Goal: Task Accomplishment & Management: Complete application form

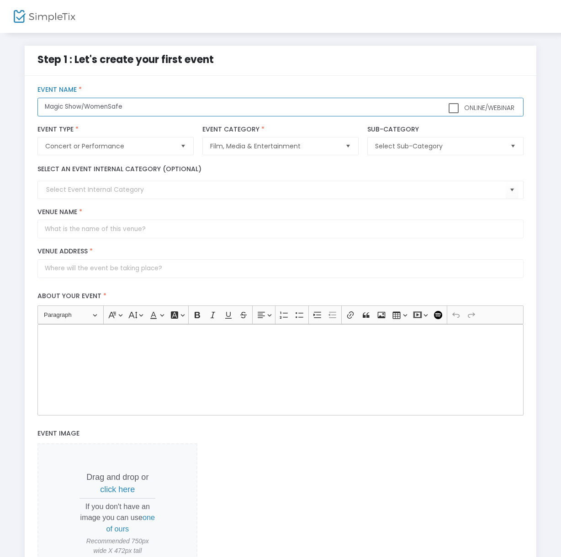
type input "Magic Show/WomenSafe"
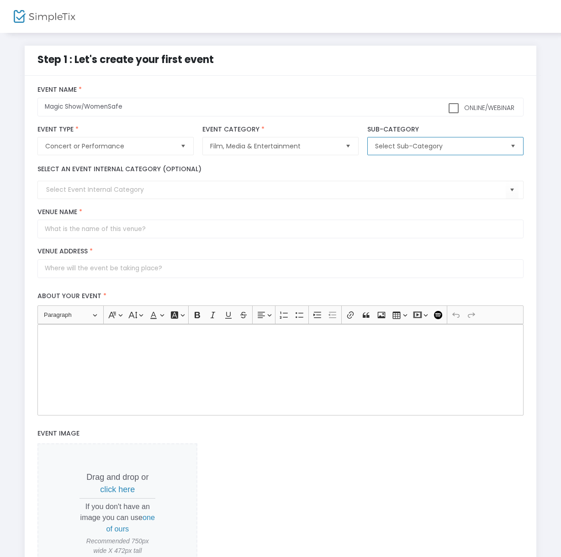
click at [413, 151] on span "Select Sub-Category" at bounding box center [438, 146] width 127 height 9
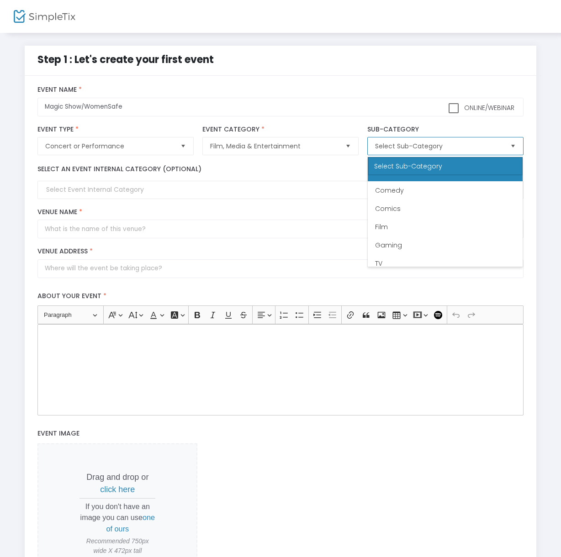
scroll to position [55, 0]
click at [386, 257] on span "Other" at bounding box center [384, 257] width 18 height 9
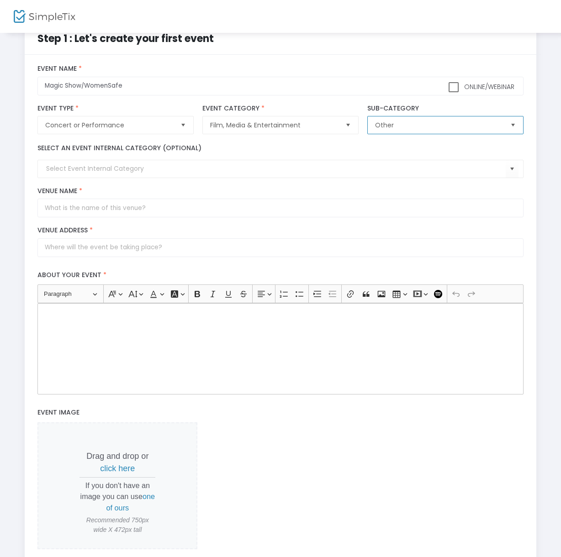
scroll to position [26, 0]
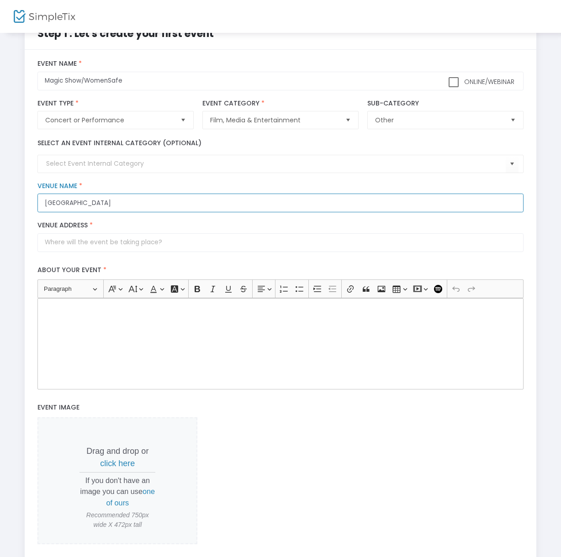
type input "[GEOGRAPHIC_DATA]"
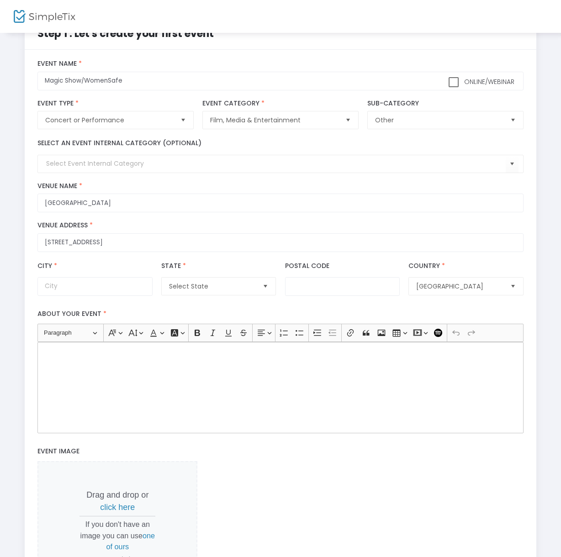
type input "[STREET_ADDRESS]"
type input "Chardon"
type input "44024"
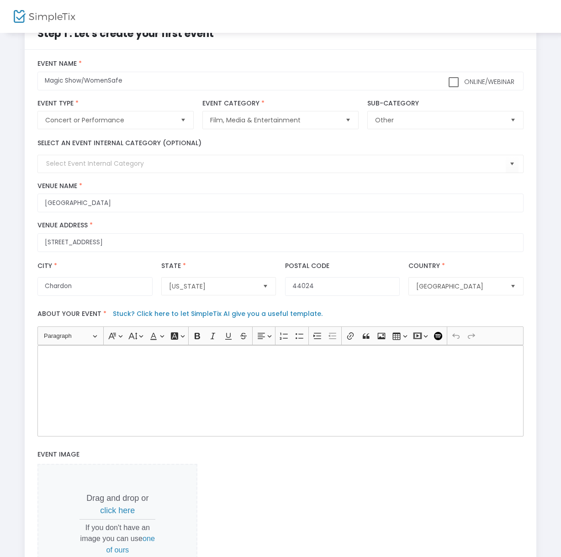
click at [130, 267] on div "City * Chardon City Name is required" at bounding box center [95, 278] width 124 height 35
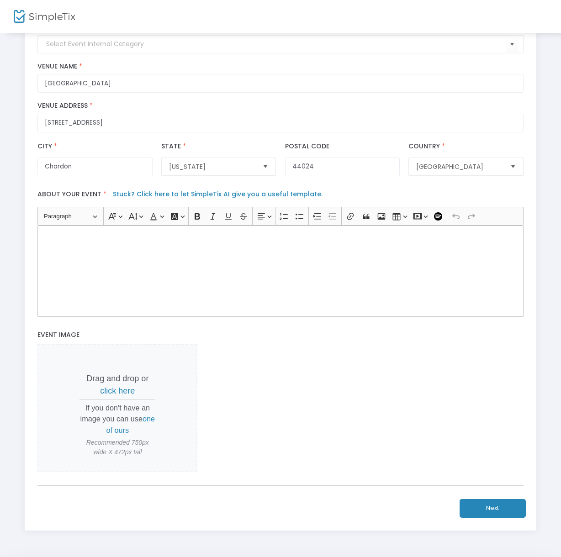
scroll to position [132, 0]
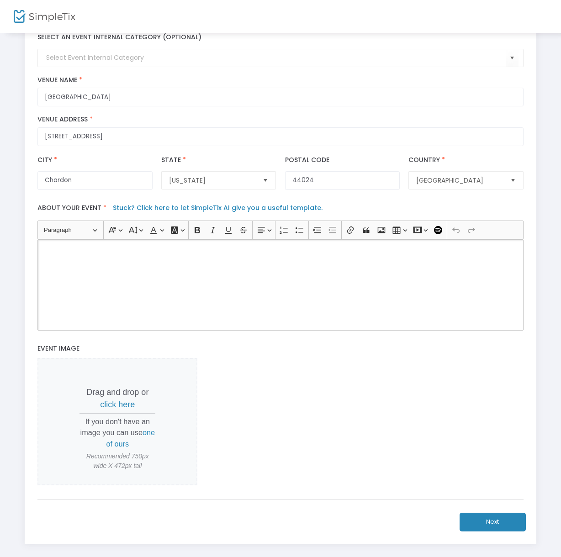
click at [52, 258] on div "Rich Text Editor, main" at bounding box center [279, 284] width 485 height 91
click at [183, 212] on link "Stuck? Click here to let SimpleTix AI give you a useful template." at bounding box center [218, 207] width 210 height 9
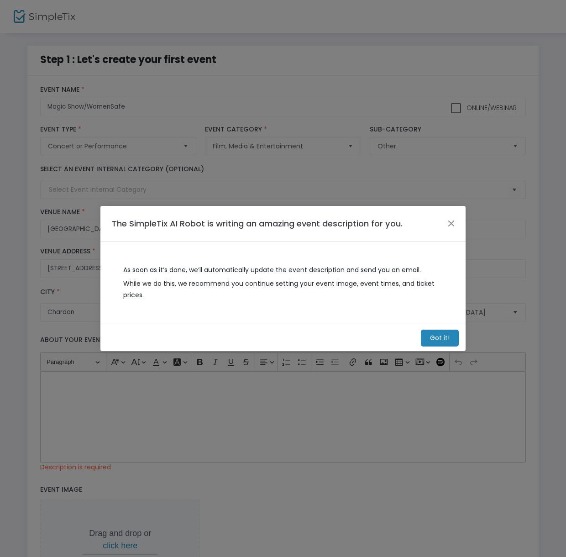
click at [438, 336] on m-button "Got it!" at bounding box center [440, 338] width 38 height 17
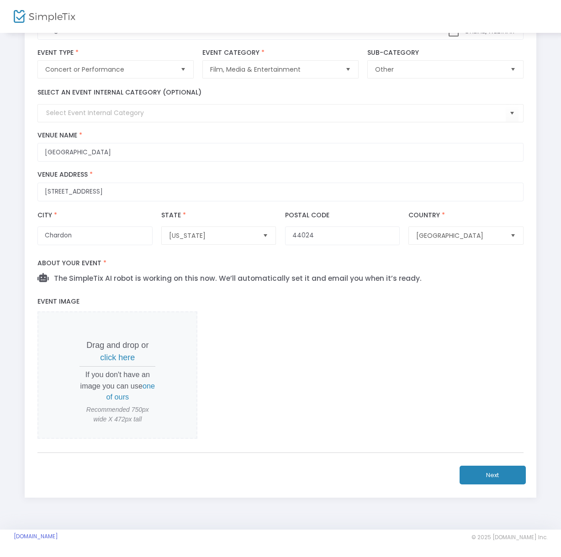
scroll to position [80, 0]
click at [120, 398] on span "one of ours" at bounding box center [130, 391] width 49 height 19
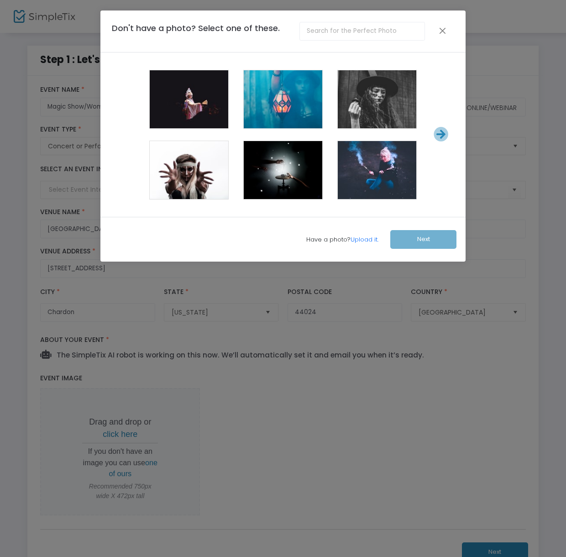
scroll to position [0, 0]
click at [285, 165] on span at bounding box center [283, 171] width 37 height 37
click at [414, 238] on button "Next" at bounding box center [423, 239] width 66 height 19
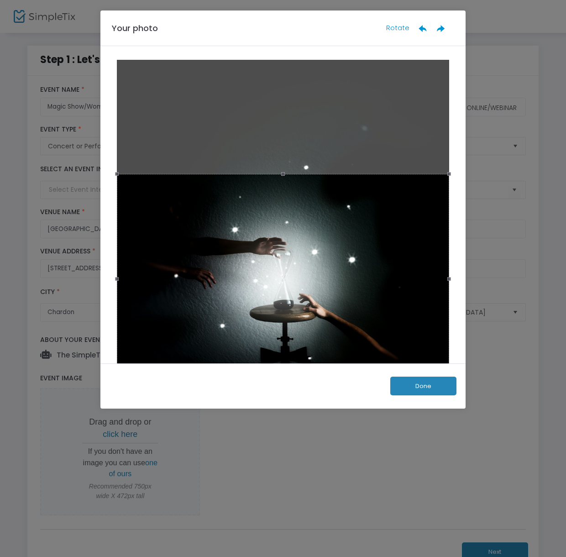
click at [421, 383] on button "Done" at bounding box center [423, 386] width 66 height 19
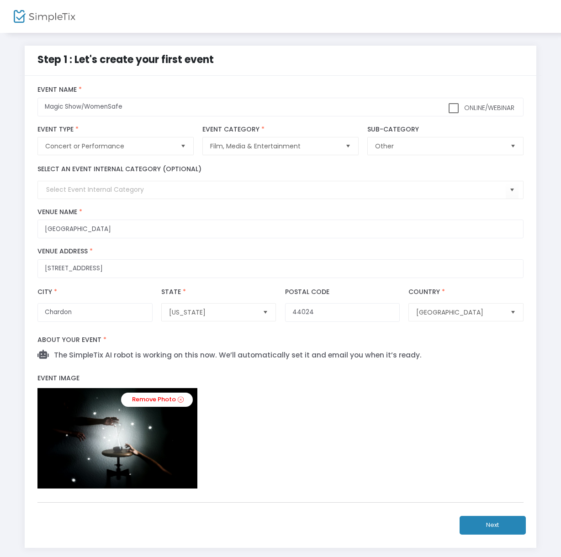
click at [492, 527] on button "Next" at bounding box center [492, 525] width 66 height 19
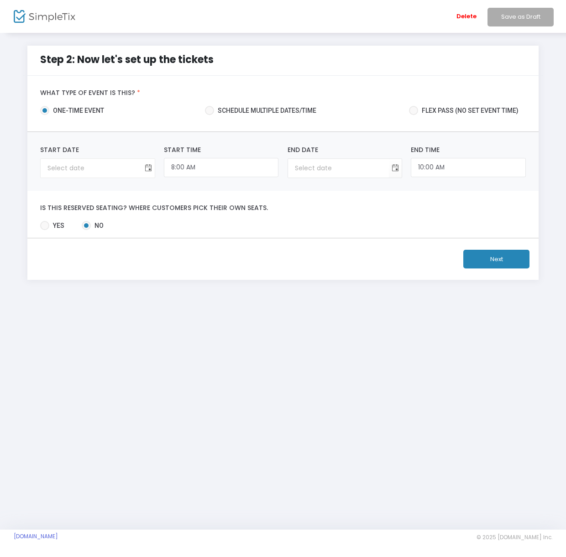
click at [149, 169] on span "Toggle calendar" at bounding box center [148, 168] width 15 height 15
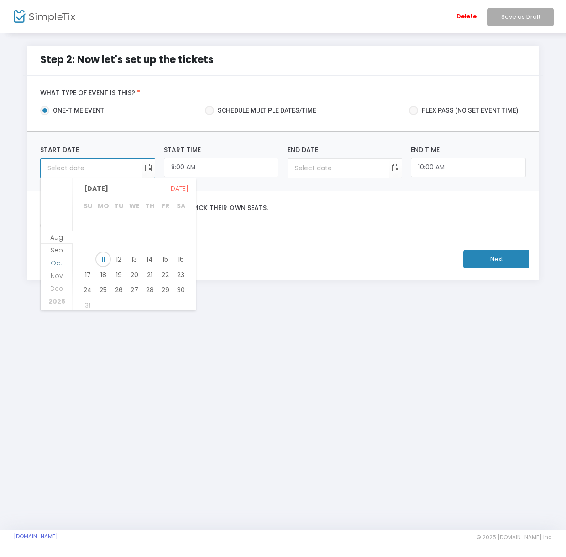
click at [54, 259] on span "Oct" at bounding box center [57, 262] width 12 height 9
drag, startPoint x: 152, startPoint y: 217, endPoint x: 147, endPoint y: 226, distance: 10.3
click at [152, 217] on span "2" at bounding box center [150, 221] width 16 height 16
type input "10/2/2025"
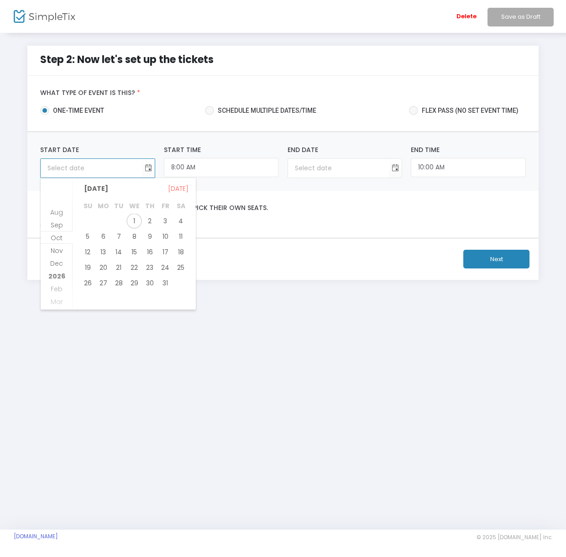
type input "10/2/2025"
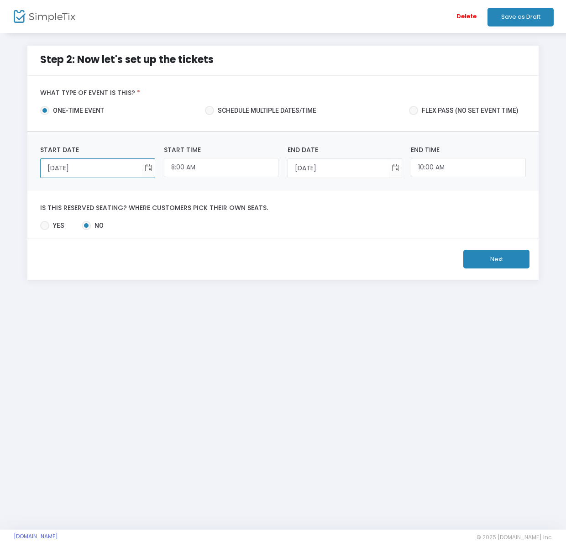
scroll to position [0, 0]
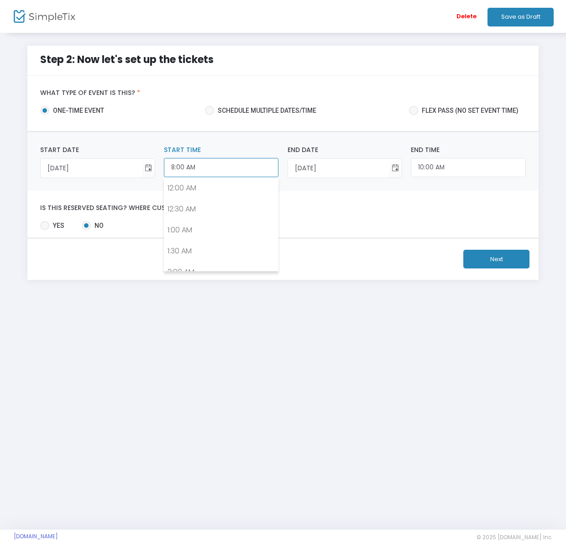
click at [229, 170] on input "8:00 AM" at bounding box center [221, 168] width 115 height 20
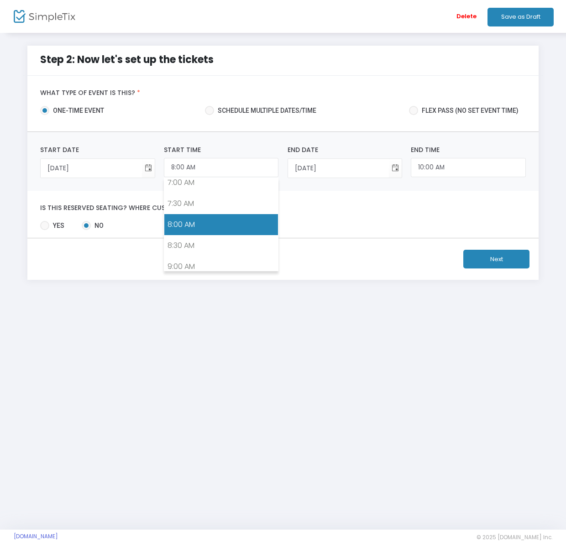
click at [301, 72] on div "Step 2: Now let's set up the tickets" at bounding box center [283, 61] width 520 height 30
drag, startPoint x: 186, startPoint y: 167, endPoint x: 197, endPoint y: 167, distance: 11.0
click at [197, 167] on input "8:00 AM" at bounding box center [221, 168] width 115 height 20
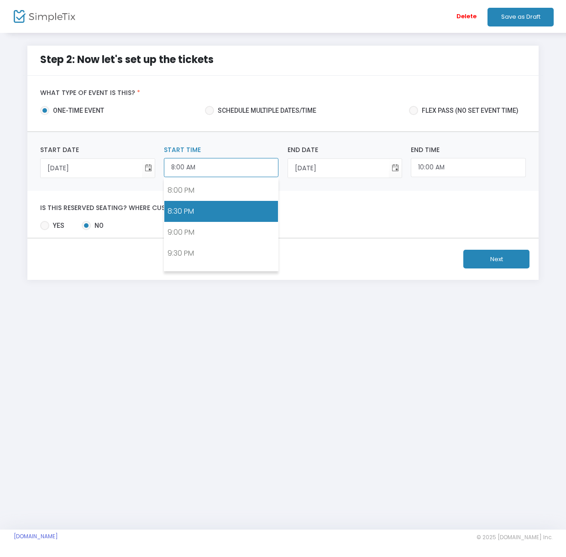
scroll to position [837, 0]
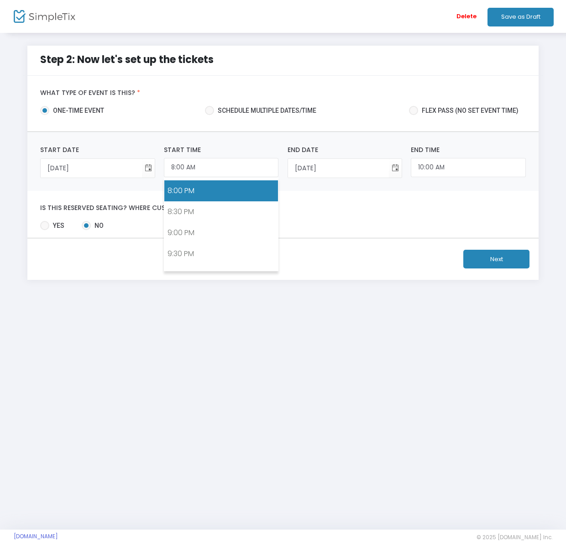
click at [193, 191] on link "8:00 PM" at bounding box center [221, 190] width 114 height 21
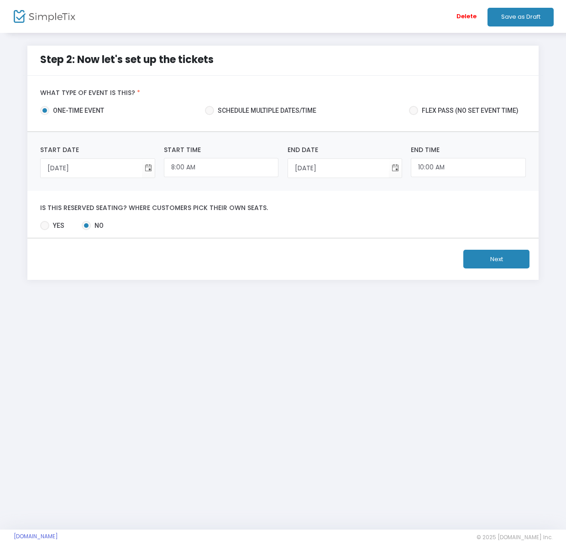
type input "8:00 PM"
type input "10:00 PM"
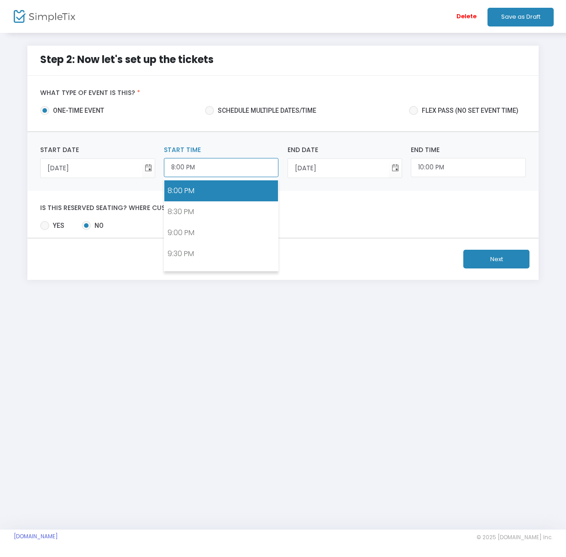
click at [171, 167] on input "8:00 PM" at bounding box center [221, 168] width 115 height 20
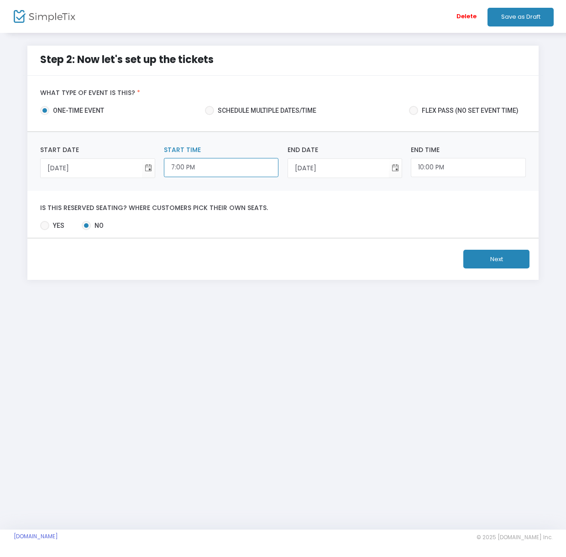
click at [178, 168] on input "7:00 PM" at bounding box center [221, 168] width 115 height 20
type input "7:30 PM"
type input "9:30 PM"
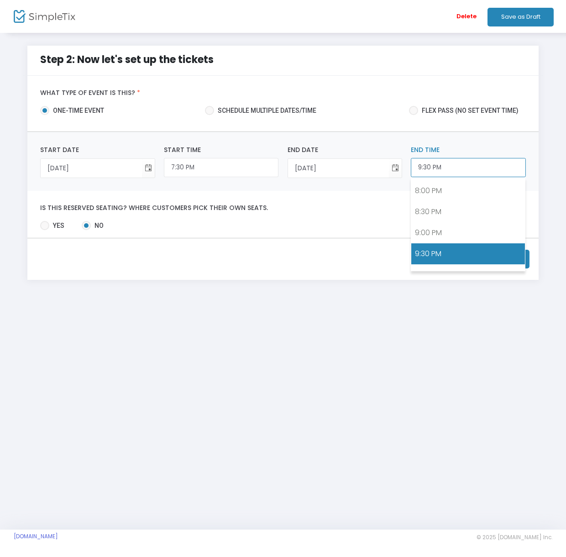
drag, startPoint x: 433, startPoint y: 167, endPoint x: 415, endPoint y: 168, distance: 17.8
click at [415, 167] on input "9:30 PM" at bounding box center [468, 168] width 115 height 20
click at [342, 217] on div "Is this reserved seating? Where customers pick their own seats. Yes No Required." at bounding box center [283, 214] width 512 height 47
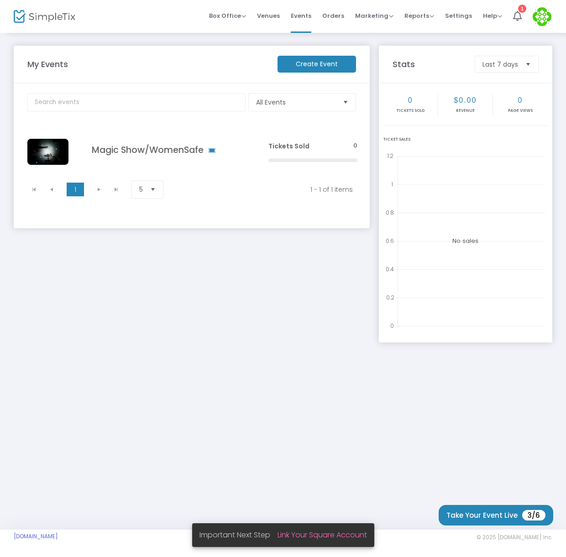
drag, startPoint x: 320, startPoint y: 533, endPoint x: 300, endPoint y: 495, distance: 42.7
click at [320, 533] on link "Link Your Square Account" at bounding box center [322, 535] width 89 height 10
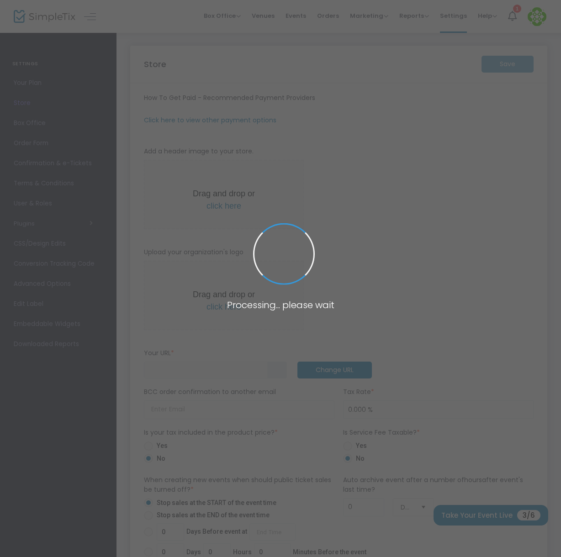
type input "[URL]"
radio input "false"
radio input "true"
type input "MoonOverOhio"
type input "4406224558"
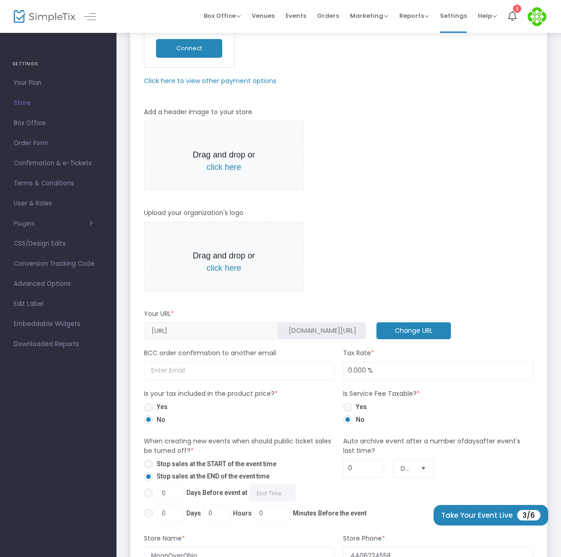
scroll to position [156, 0]
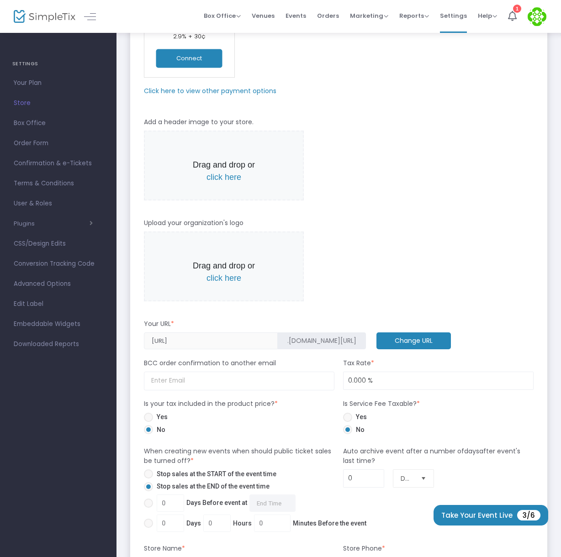
click at [148, 419] on span at bounding box center [148, 417] width 9 height 9
click at [148, 422] on input "Yes" at bounding box center [148, 422] width 0 height 0
radio input "true"
click at [512, 14] on icon at bounding box center [512, 16] width 9 height 10
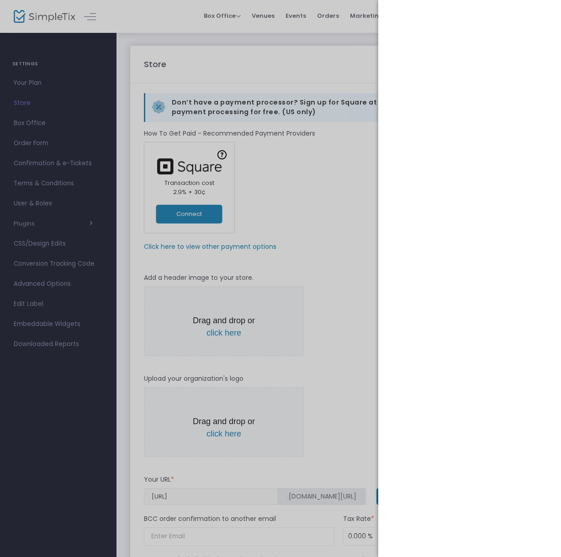
scroll to position [0, 0]
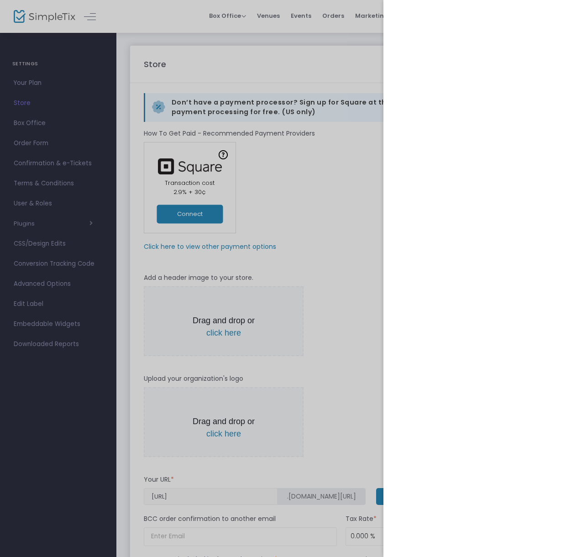
click at [333, 141] on div at bounding box center [283, 278] width 566 height 557
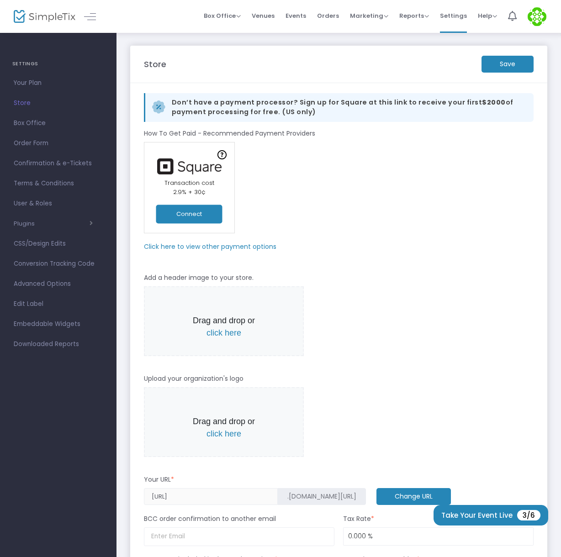
click at [235, 133] on m-panel-subtitle "How To Get Paid - Recommended Payment Providers" at bounding box center [229, 134] width 171 height 10
click at [184, 246] on m-panel-subtitle "Click here to view other payment options" at bounding box center [210, 247] width 132 height 10
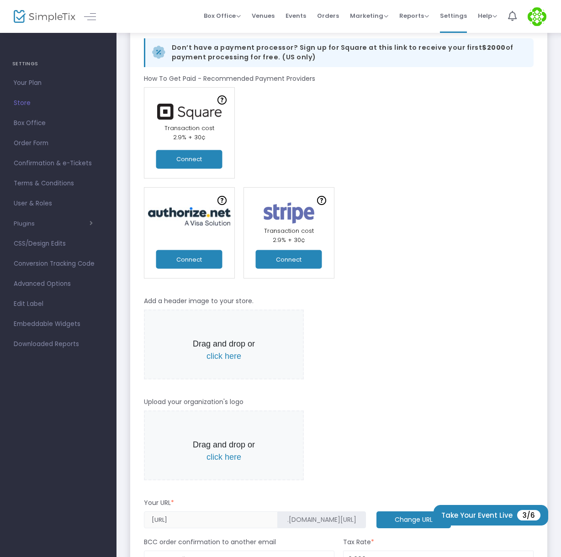
scroll to position [37, 0]
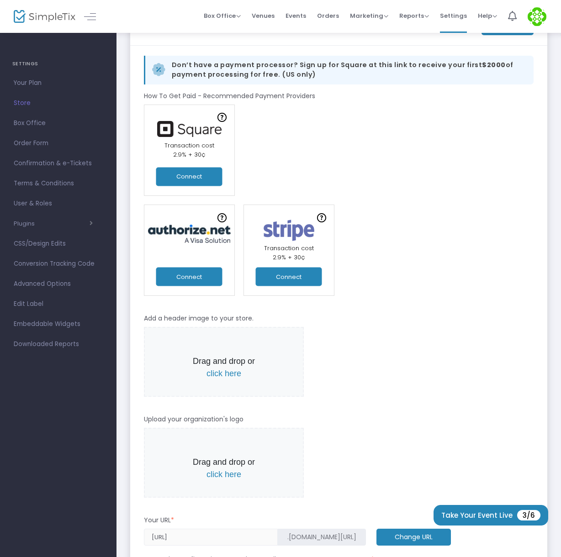
click at [183, 177] on button "Connect" at bounding box center [189, 176] width 66 height 19
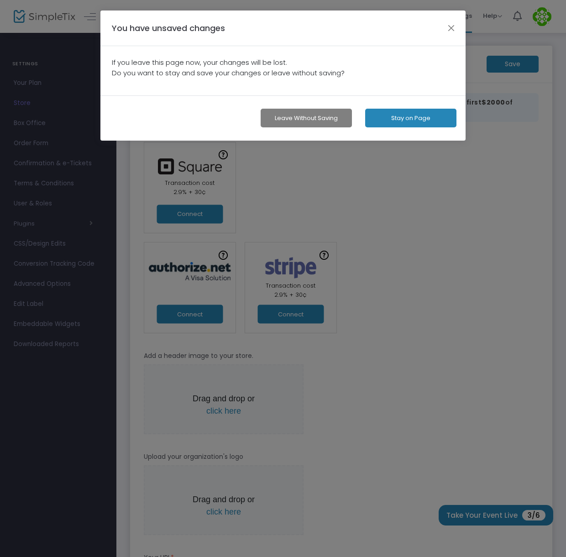
drag, startPoint x: 451, startPoint y: 26, endPoint x: 419, endPoint y: 81, distance: 64.0
click at [451, 27] on button "button" at bounding box center [452, 28] width 12 height 12
